Goal: Task Accomplishment & Management: Complete application form

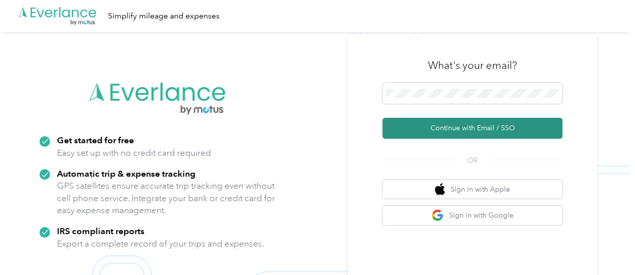
click at [448, 129] on button "Continue with Email / SSO" at bounding box center [472, 128] width 180 height 21
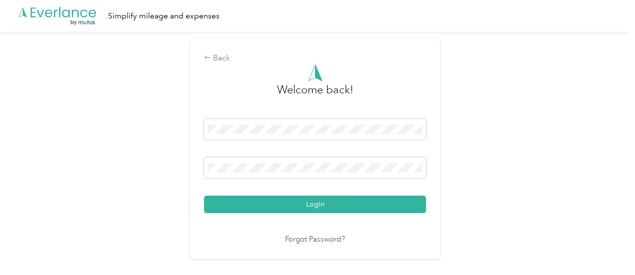
click at [204, 196] on button "Login" at bounding box center [315, 204] width 222 height 17
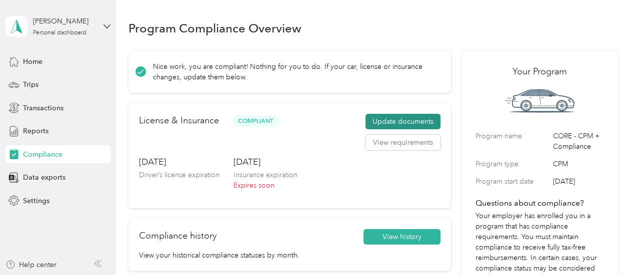
click at [403, 120] on button "Update documents" at bounding box center [402, 122] width 75 height 16
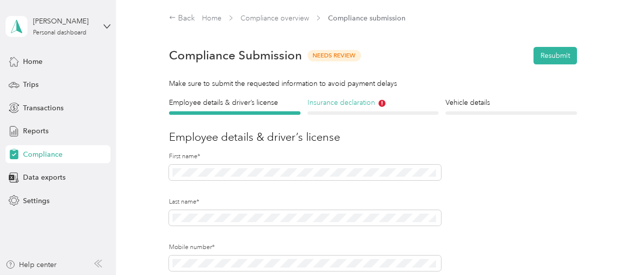
click at [360, 100] on h4 "Insurance declaration" at bounding box center [372, 102] width 131 height 10
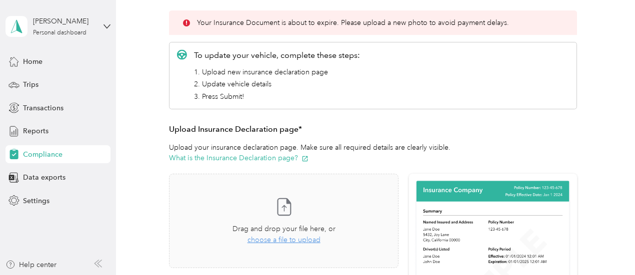
scroll to position [200, 0]
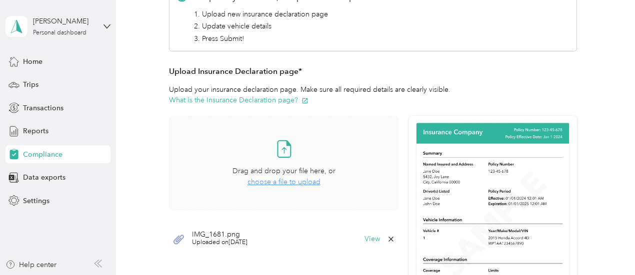
click at [286, 179] on span "choose a file to upload" at bounding box center [283, 182] width 73 height 8
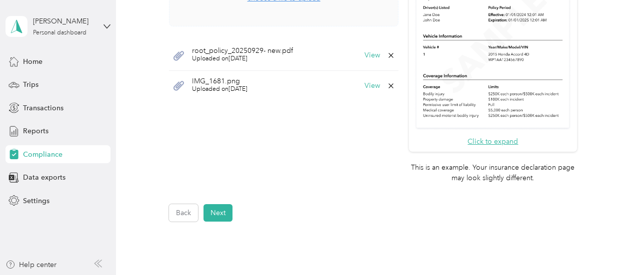
scroll to position [400, 0]
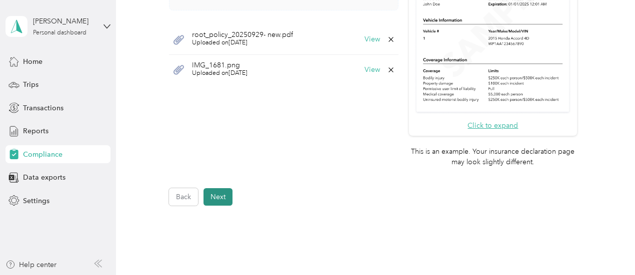
click at [215, 194] on button "Next" at bounding box center [217, 196] width 29 height 17
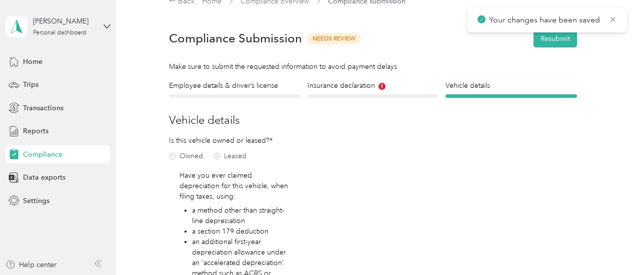
scroll to position [12, 0]
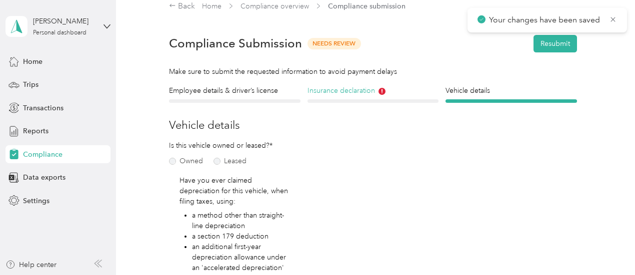
click at [330, 88] on h4 "Insurance declaration" at bounding box center [372, 90] width 131 height 10
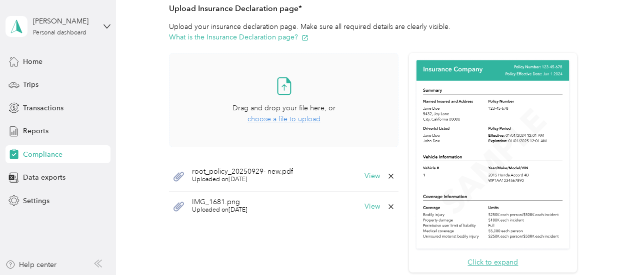
scroll to position [275, 0]
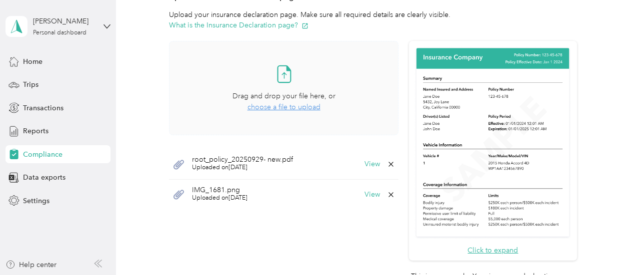
click at [284, 107] on span "choose a file to upload" at bounding box center [283, 107] width 73 height 8
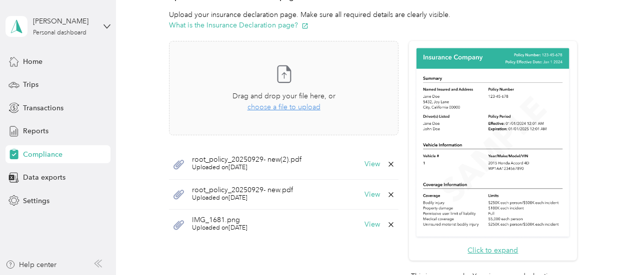
click at [361, 164] on div "root_policy_20250929- new(2).pdf Uploaded on [DATE] View" at bounding box center [283, 164] width 229 height 30
click at [364, 163] on button "View" at bounding box center [371, 164] width 15 height 7
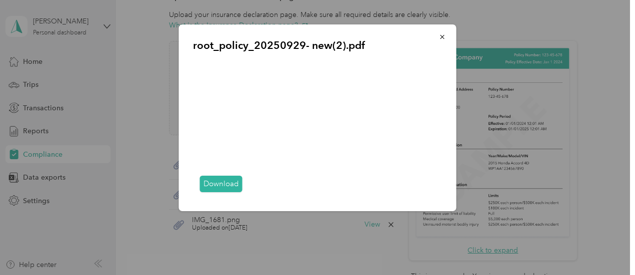
click at [216, 181] on link "Download" at bounding box center [221, 184] width 42 height 16
click at [223, 185] on link "Download" at bounding box center [221, 184] width 42 height 16
click at [444, 34] on icon "button" at bounding box center [442, 36] width 7 height 7
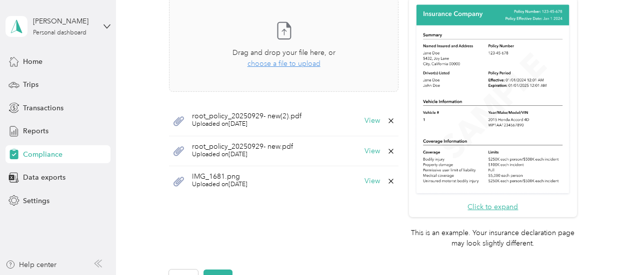
scroll to position [425, 0]
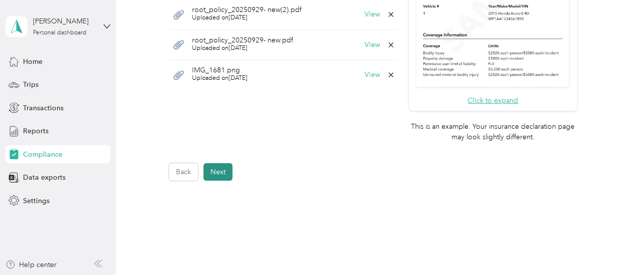
click at [219, 173] on button "Next" at bounding box center [217, 171] width 29 height 17
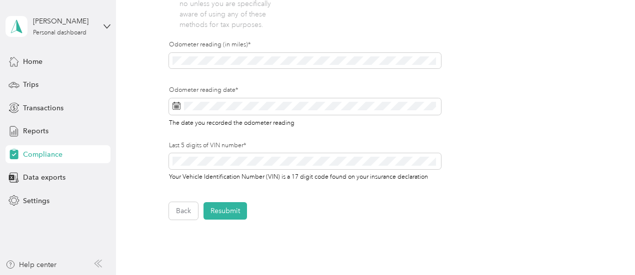
scroll to position [362, 0]
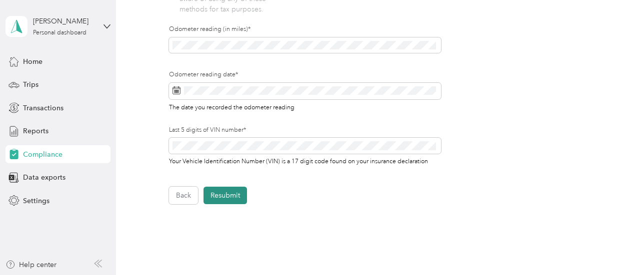
click at [235, 196] on button "Resubmit" at bounding box center [224, 195] width 43 height 17
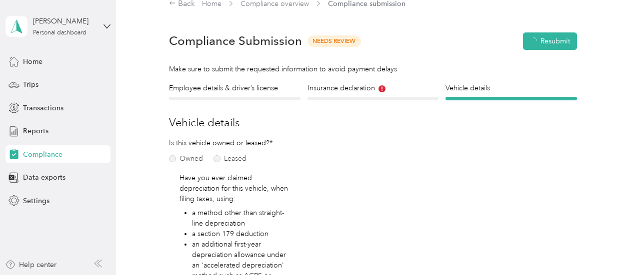
scroll to position [12, 0]
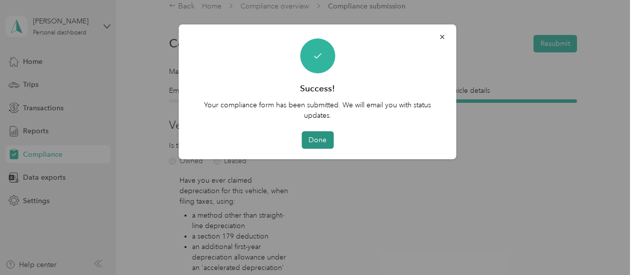
click at [323, 134] on button "Done" at bounding box center [317, 139] width 32 height 17
